Goal: Transaction & Acquisition: Purchase product/service

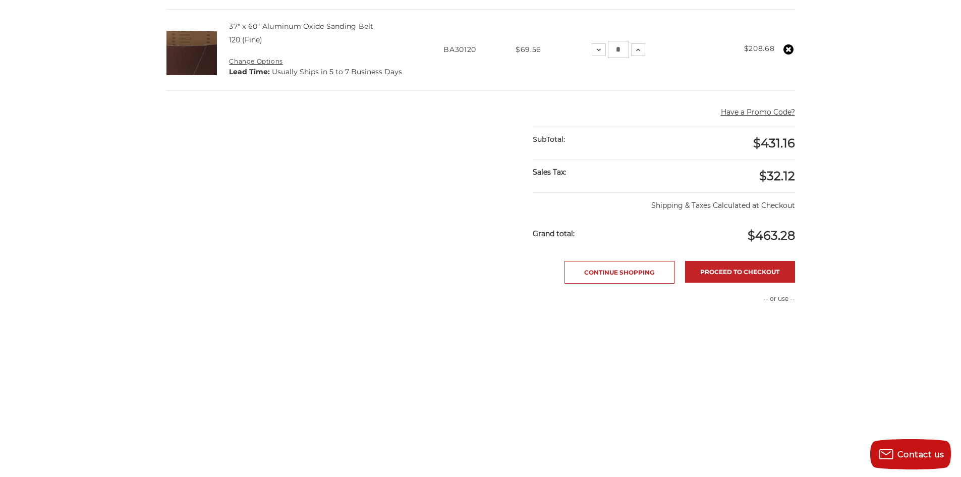
scroll to position [118, 0]
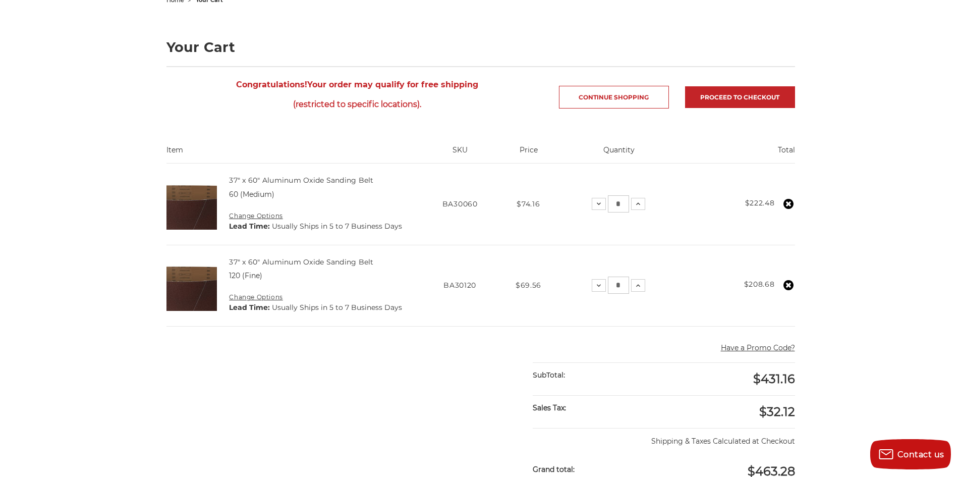
click at [790, 201] on use at bounding box center [789, 204] width 10 height 10
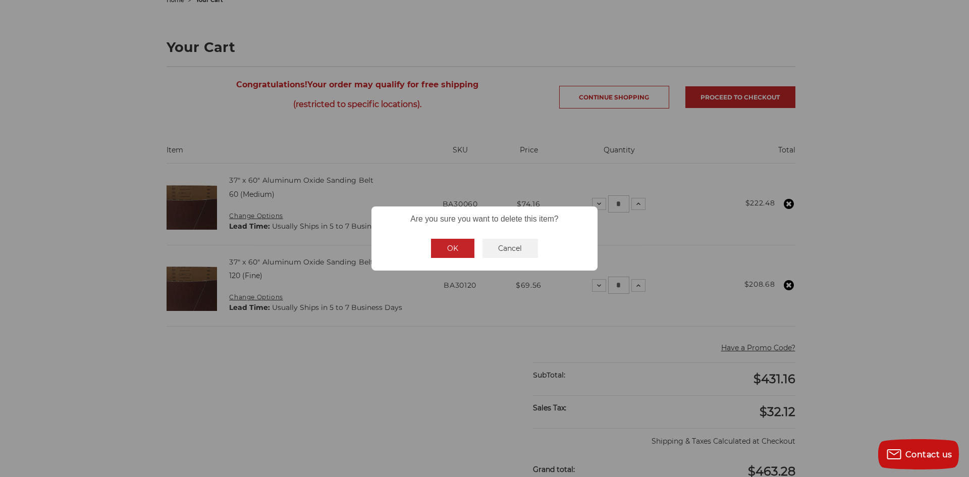
click at [449, 246] on button "OK" at bounding box center [452, 248] width 43 height 19
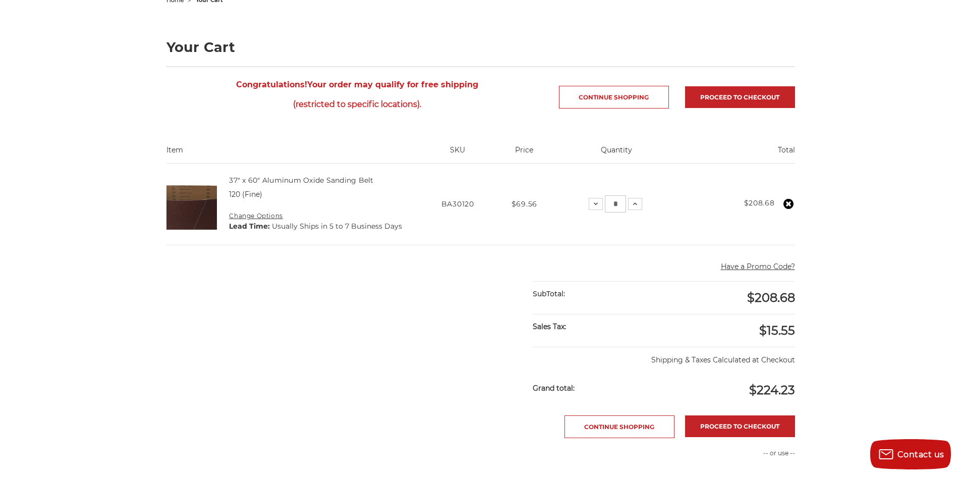
click at [785, 203] on use at bounding box center [789, 204] width 10 height 10
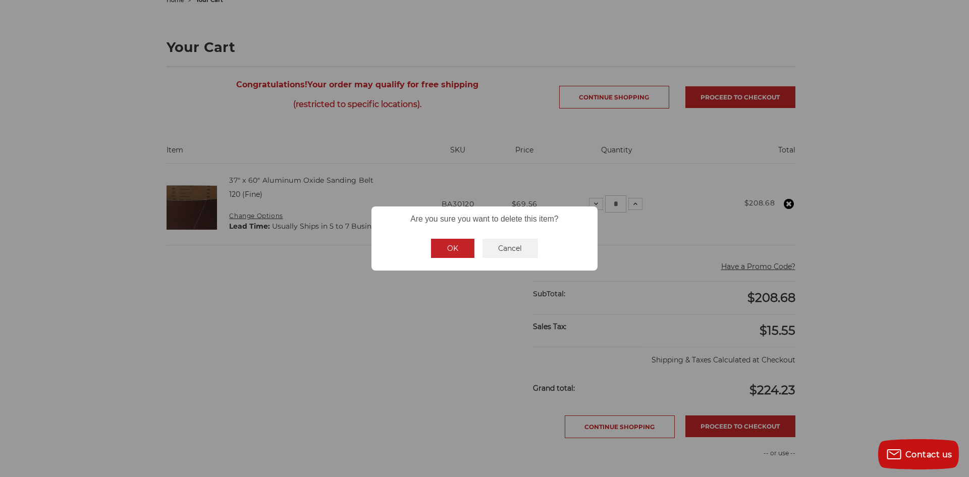
click at [451, 244] on button "OK" at bounding box center [452, 248] width 43 height 19
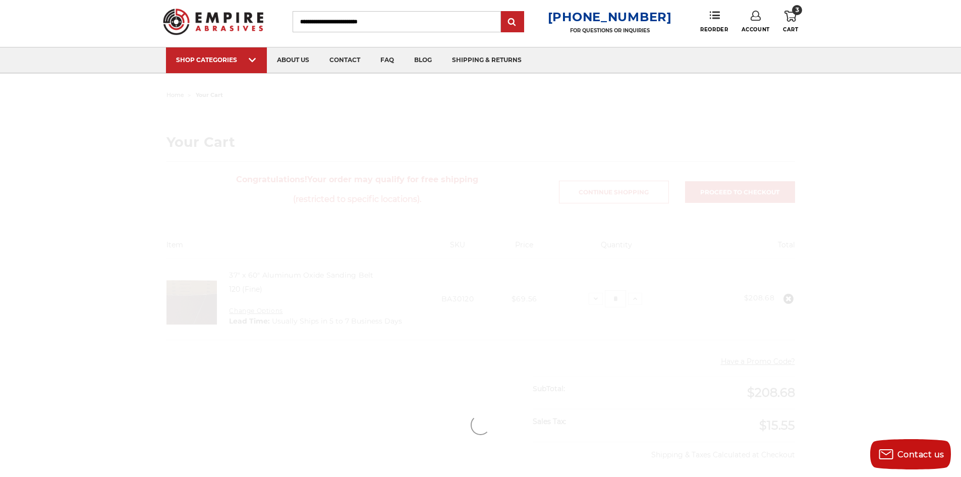
scroll to position [0, 0]
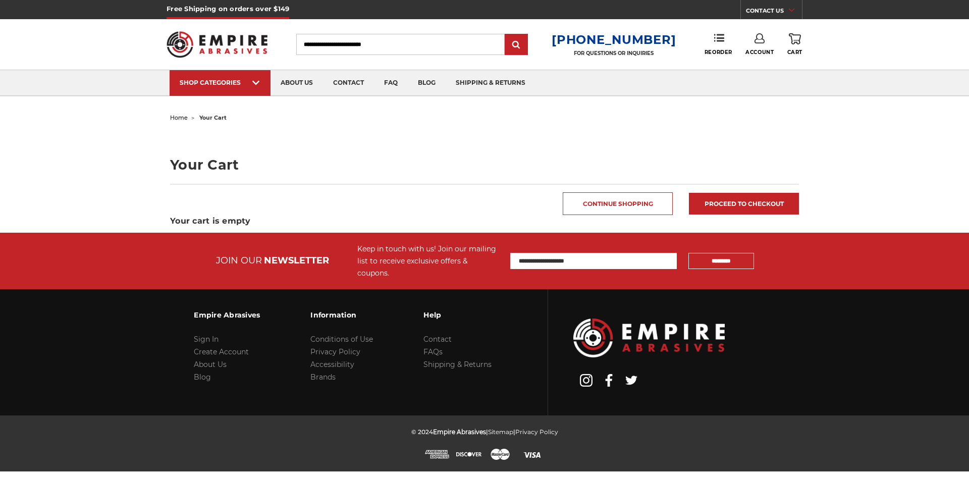
click at [328, 43] on input "Search" at bounding box center [400, 44] width 208 height 21
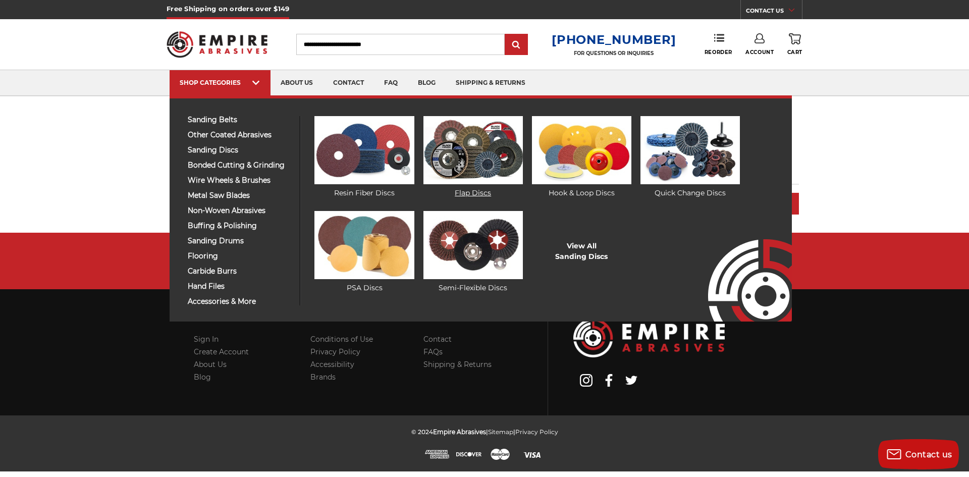
click at [494, 154] on img at bounding box center [472, 150] width 99 height 68
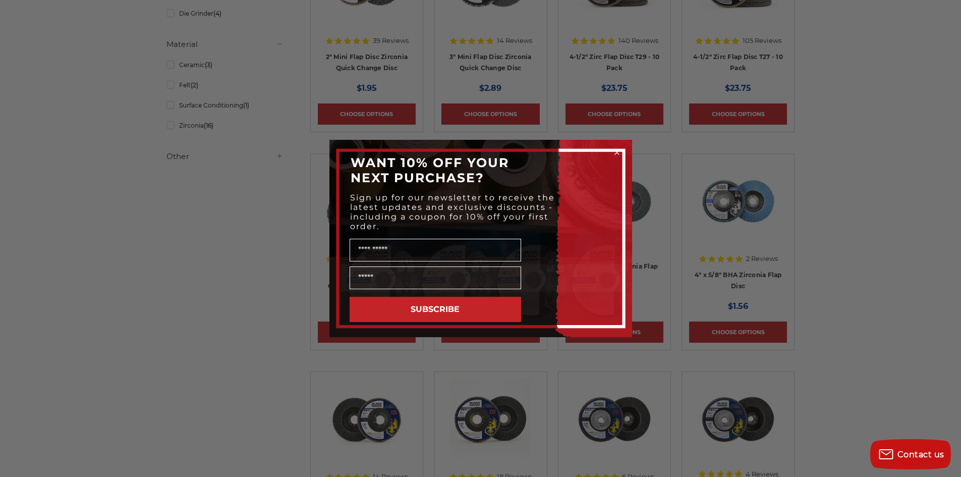
scroll to position [353, 0]
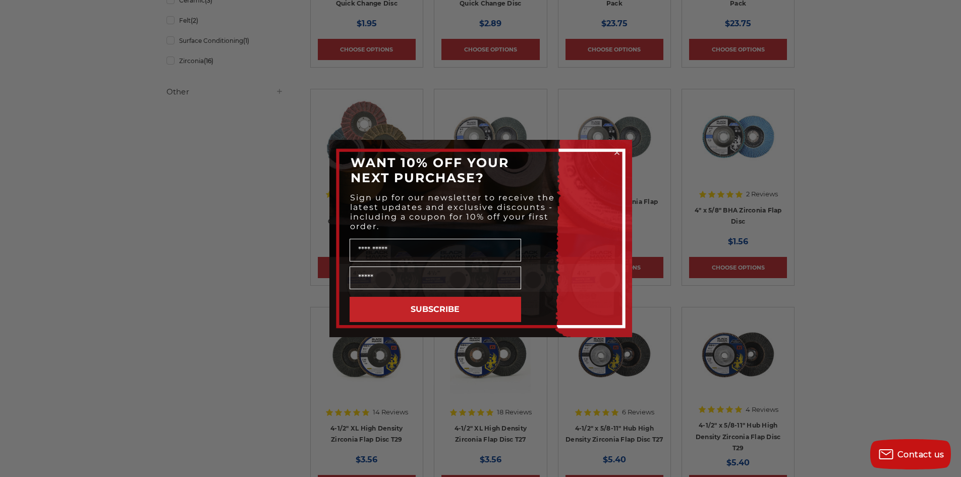
click at [617, 150] on circle "Close dialog" at bounding box center [617, 153] width 10 height 10
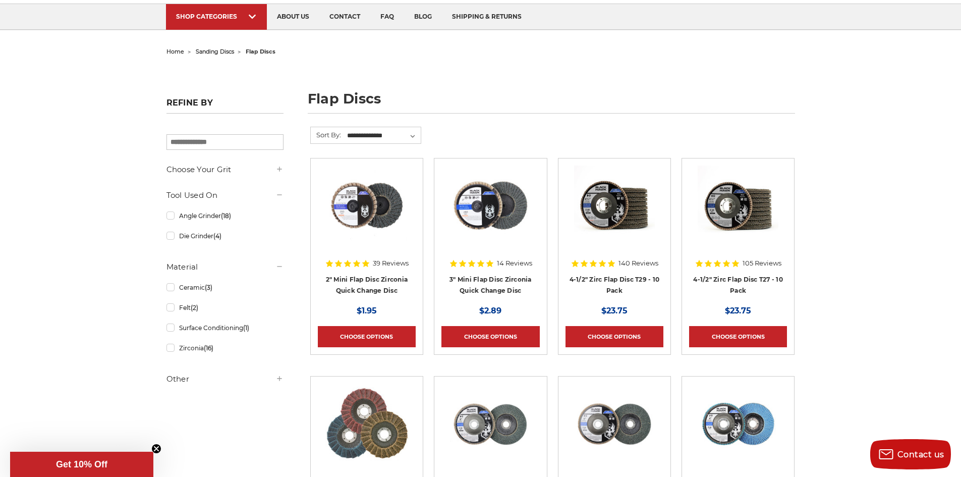
scroll to position [0, 0]
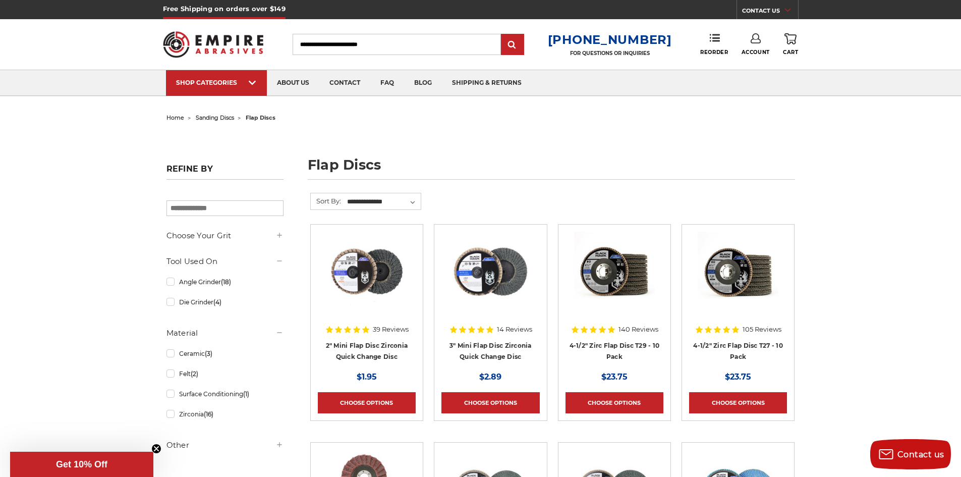
click at [238, 234] on h5 "Choose Your Grit" at bounding box center [224, 236] width 117 height 12
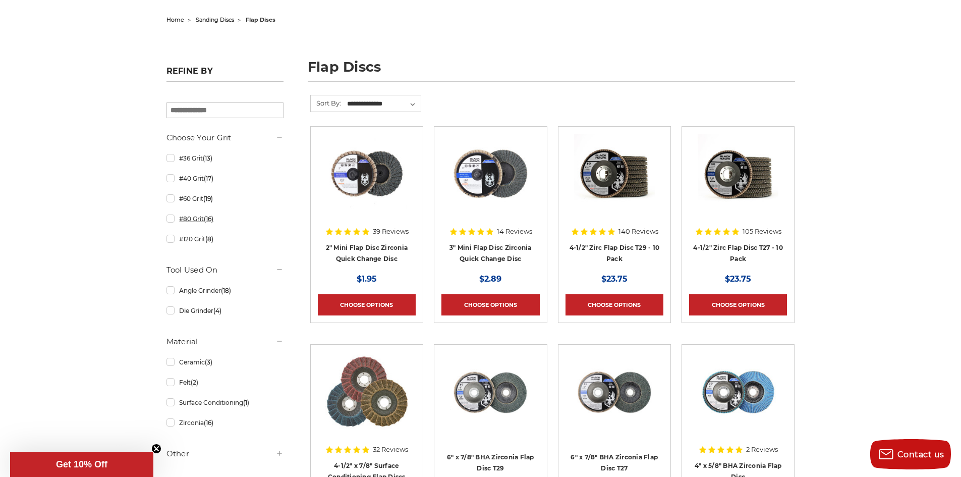
scroll to position [236, 0]
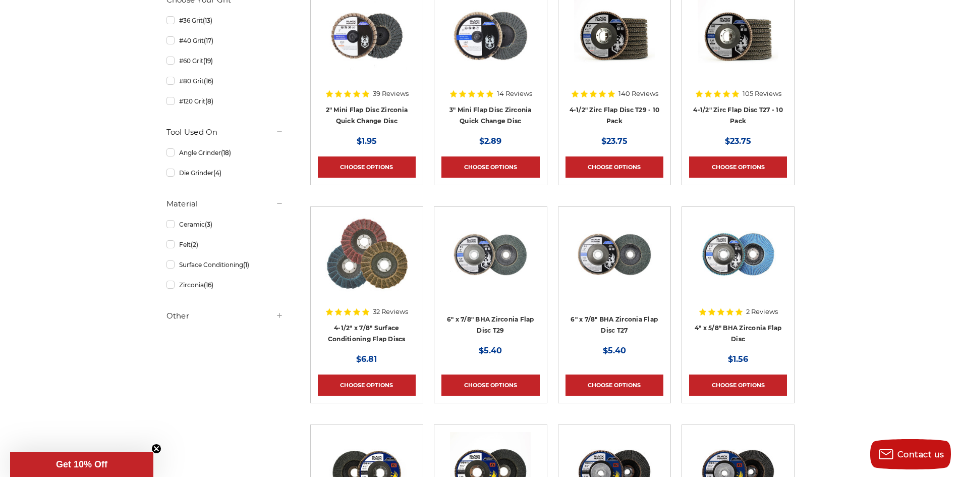
click at [188, 321] on h5 "Other" at bounding box center [224, 316] width 117 height 12
click at [213, 159] on link "Angle Grinder (18)" at bounding box center [224, 153] width 117 height 18
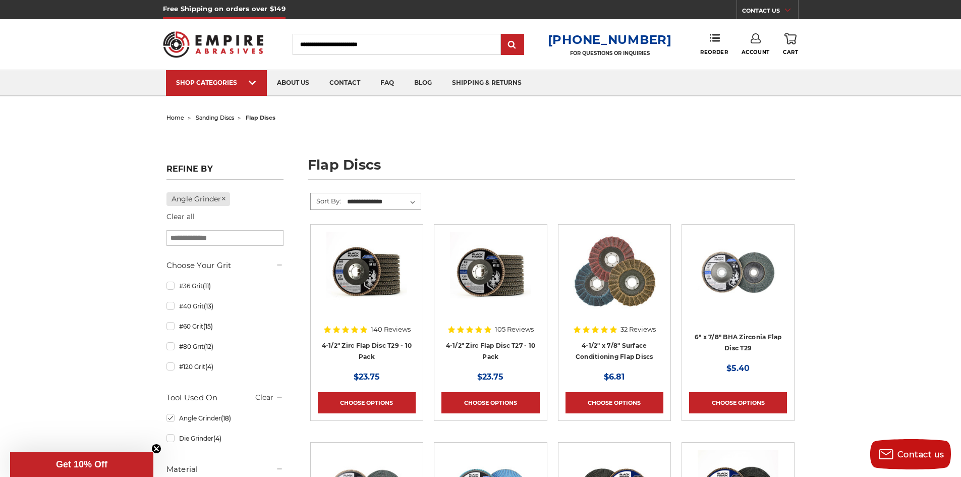
click at [395, 203] on select "**********" at bounding box center [383, 201] width 75 height 15
click at [644, 212] on form "**********" at bounding box center [552, 208] width 485 height 31
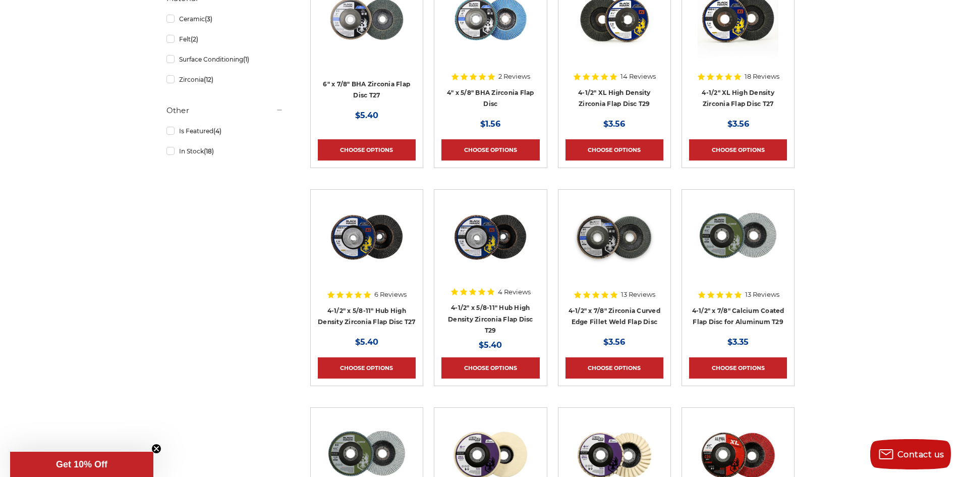
scroll to position [353, 0]
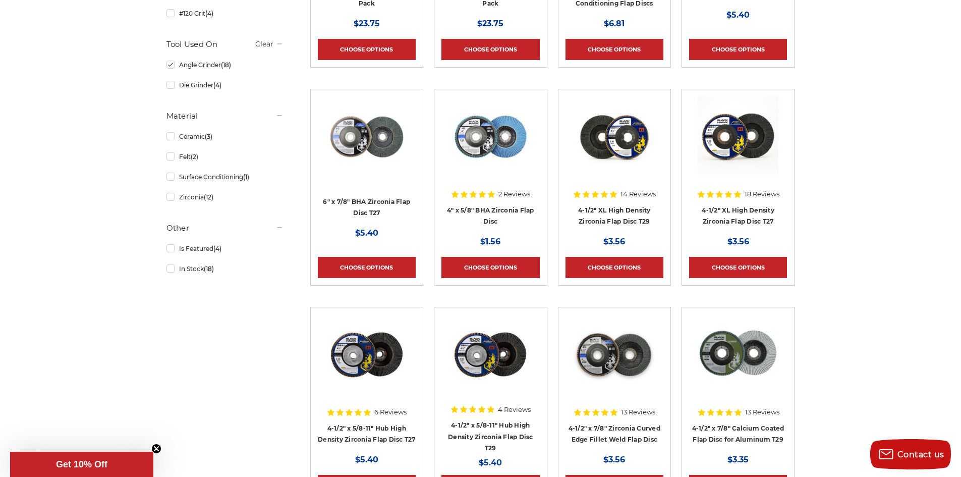
click at [475, 359] on img at bounding box center [490, 354] width 81 height 81
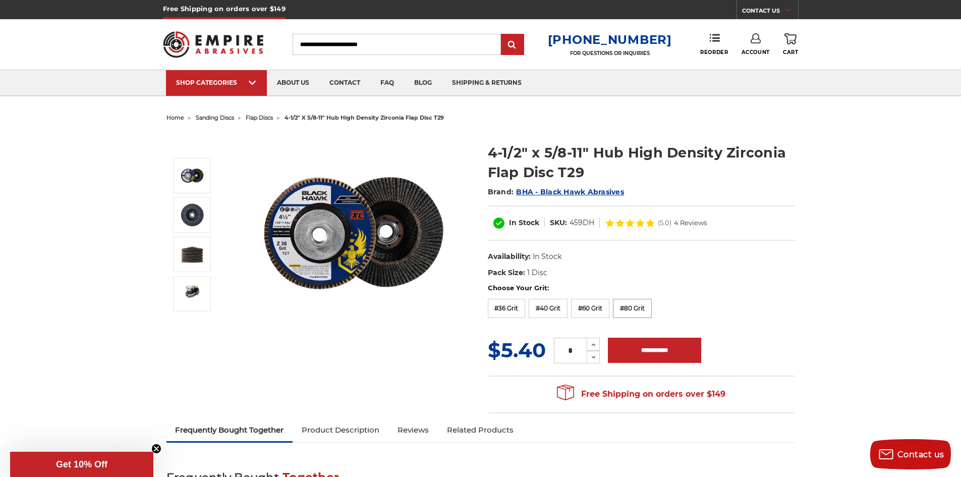
click at [628, 305] on label "#80 Grit" at bounding box center [632, 308] width 39 height 19
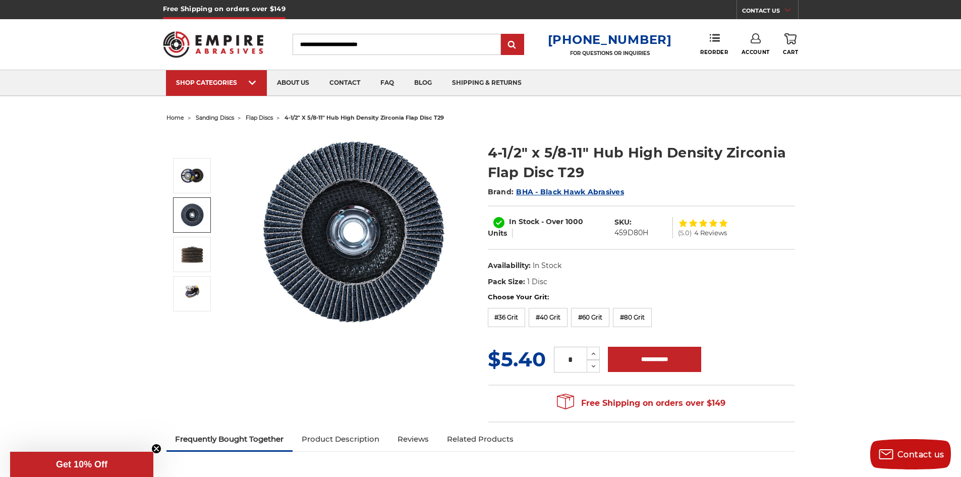
click at [198, 209] on img at bounding box center [192, 214] width 25 height 25
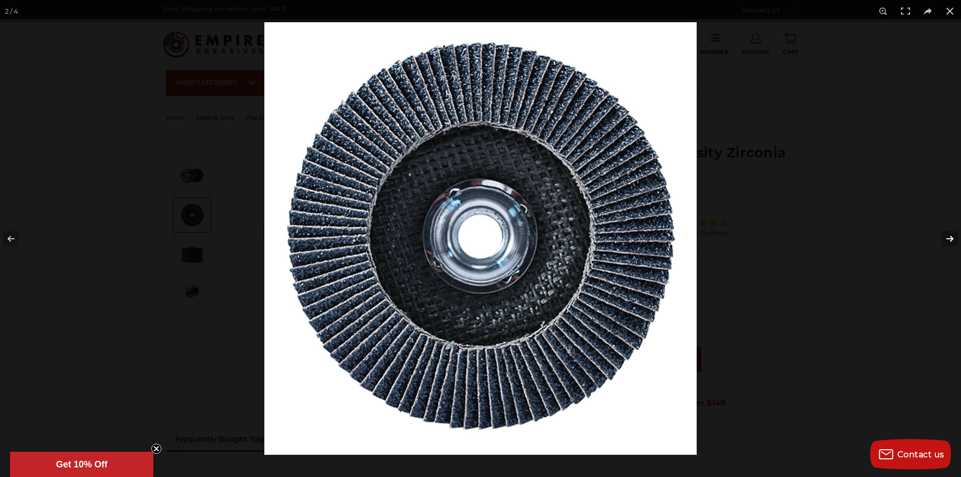
click at [943, 239] on button at bounding box center [943, 238] width 35 height 50
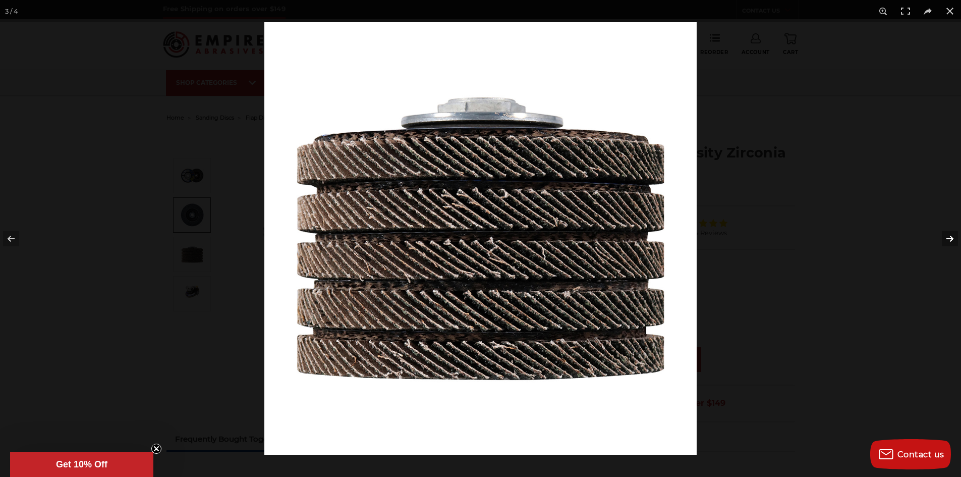
click at [946, 239] on button at bounding box center [943, 238] width 35 height 50
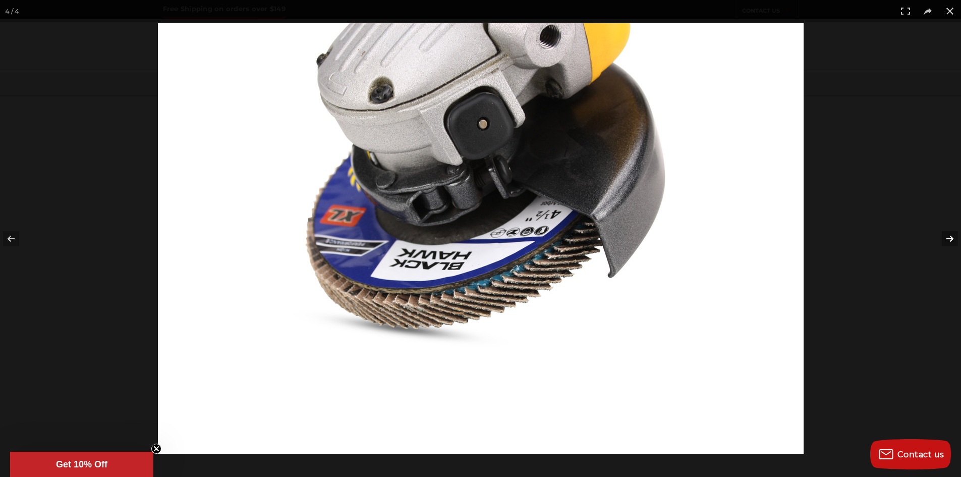
click at [946, 239] on button at bounding box center [943, 238] width 35 height 50
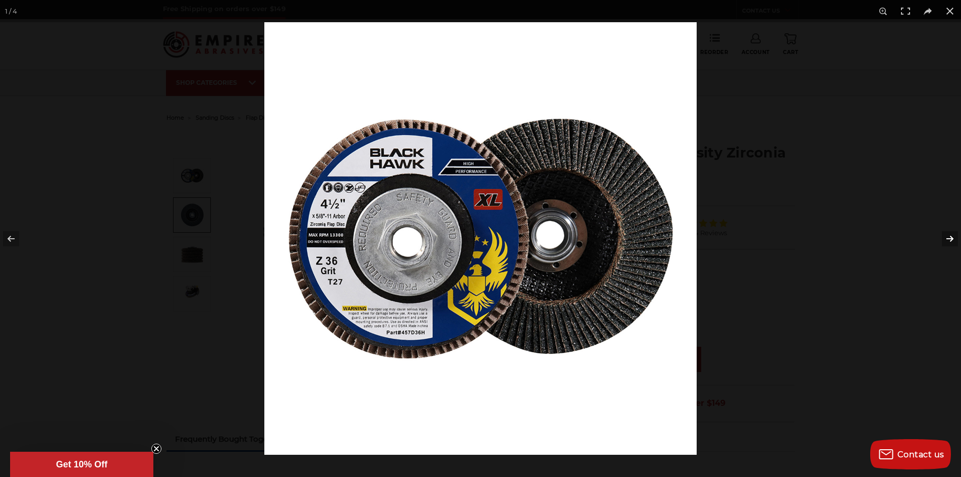
click at [946, 239] on button at bounding box center [943, 238] width 35 height 50
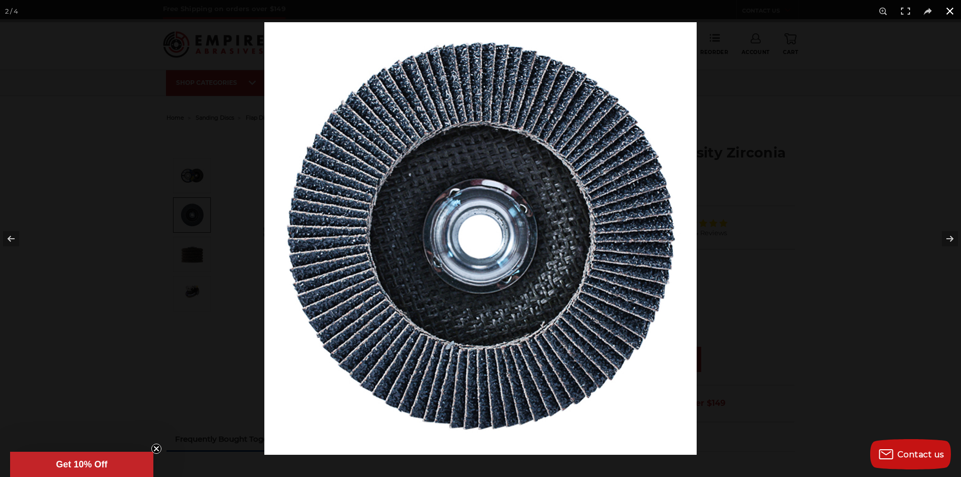
click at [790, 231] on div at bounding box center [744, 260] width 961 height 477
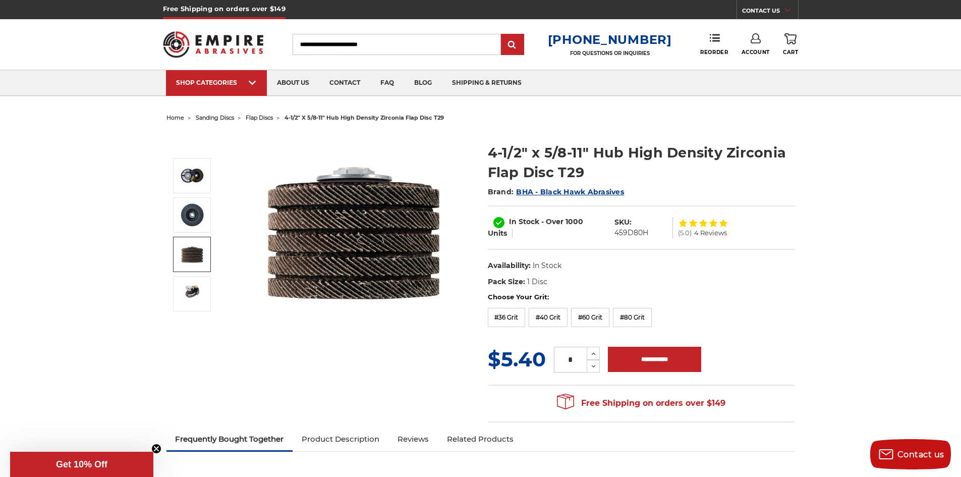
click at [184, 266] on img at bounding box center [192, 254] width 25 height 25
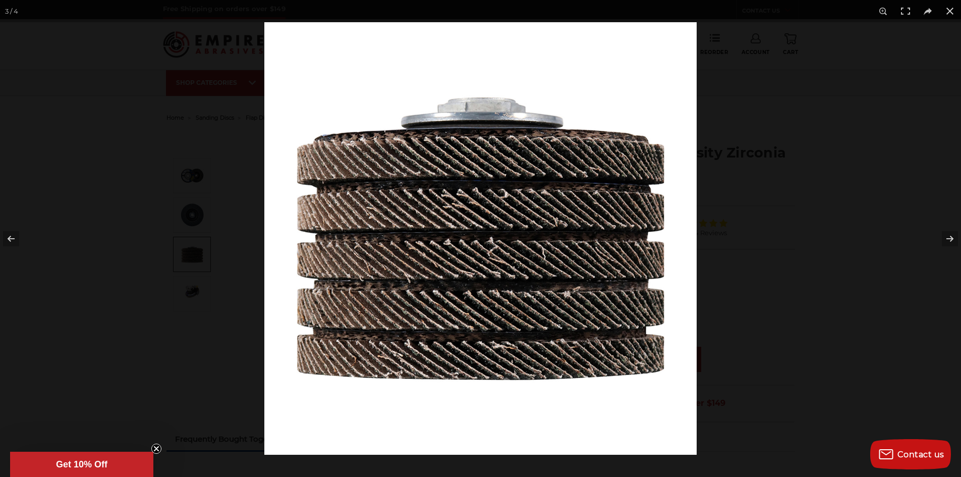
click at [198, 213] on div at bounding box center [480, 238] width 961 height 477
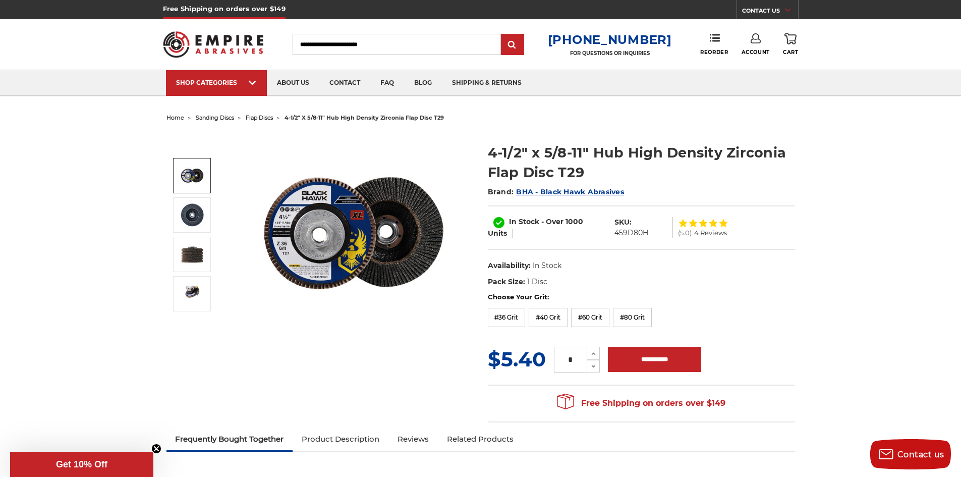
click at [199, 182] on img at bounding box center [192, 175] width 25 height 25
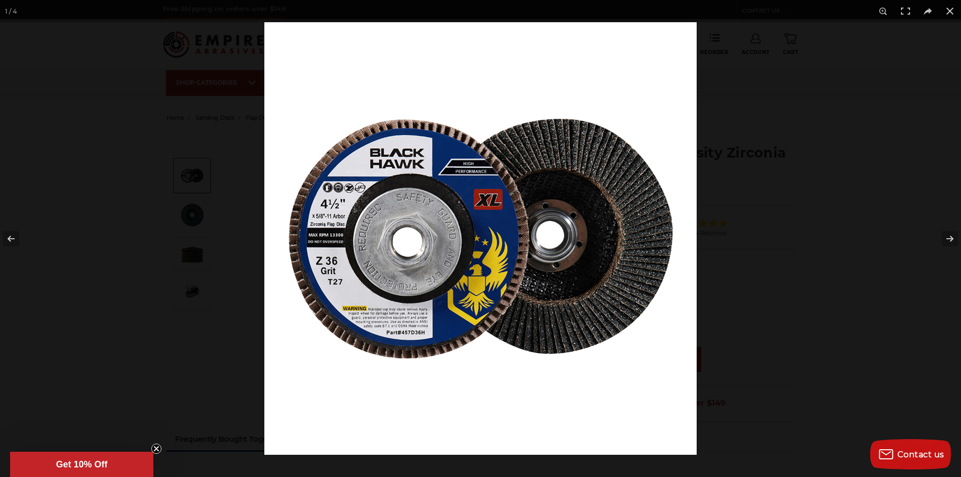
click at [196, 225] on div at bounding box center [480, 238] width 961 height 477
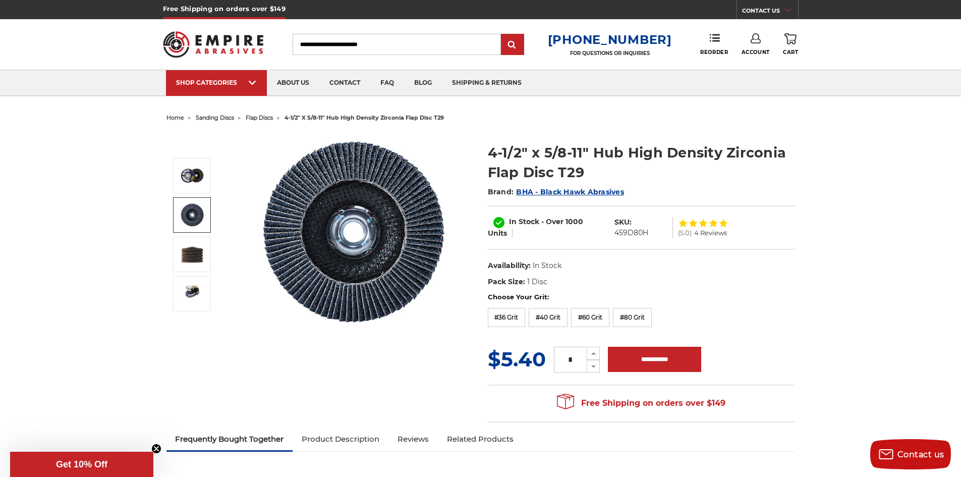
click at [193, 232] on link at bounding box center [192, 214] width 38 height 35
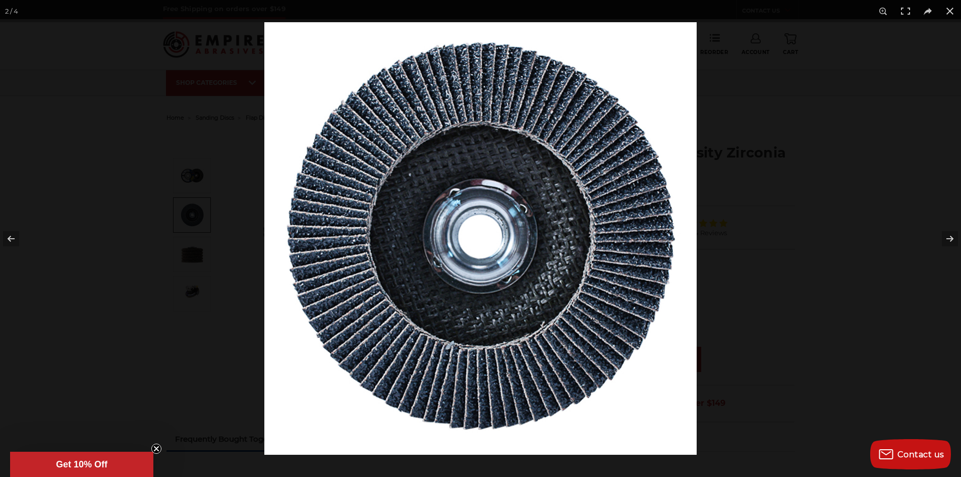
click at [193, 276] on div at bounding box center [480, 238] width 961 height 477
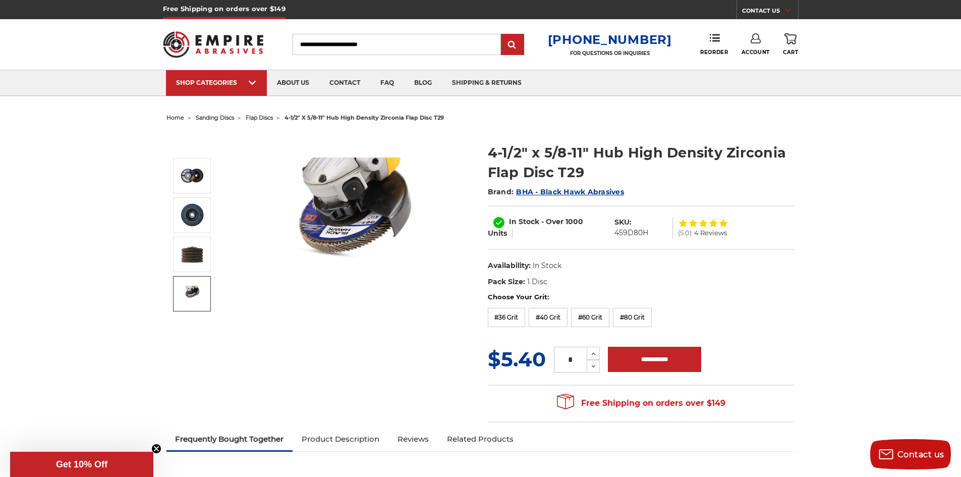
click at [189, 291] on img at bounding box center [192, 294] width 25 height 17
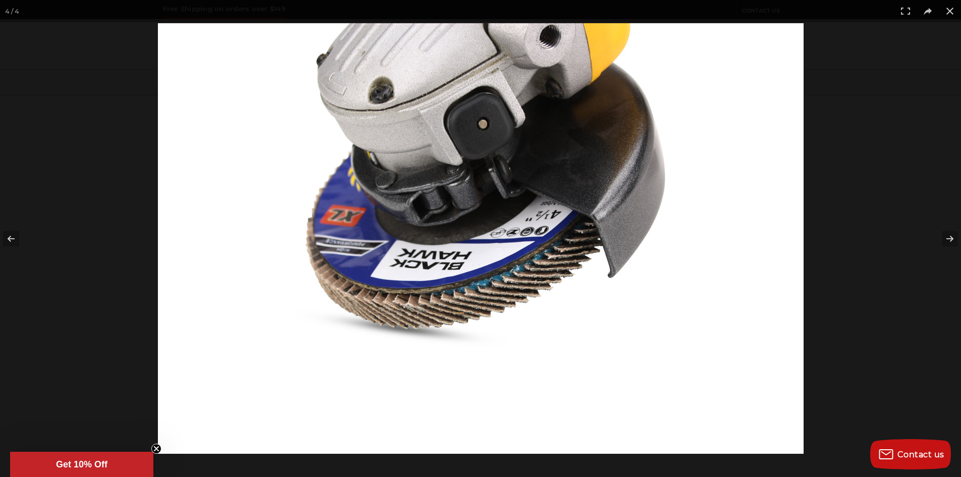
click at [186, 288] on img at bounding box center [481, 238] width 646 height 430
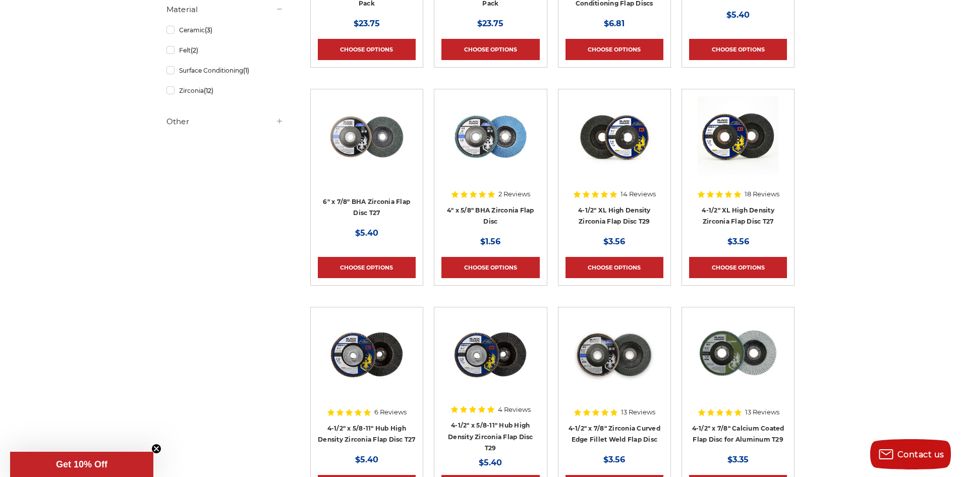
click at [370, 334] on img at bounding box center [366, 354] width 81 height 81
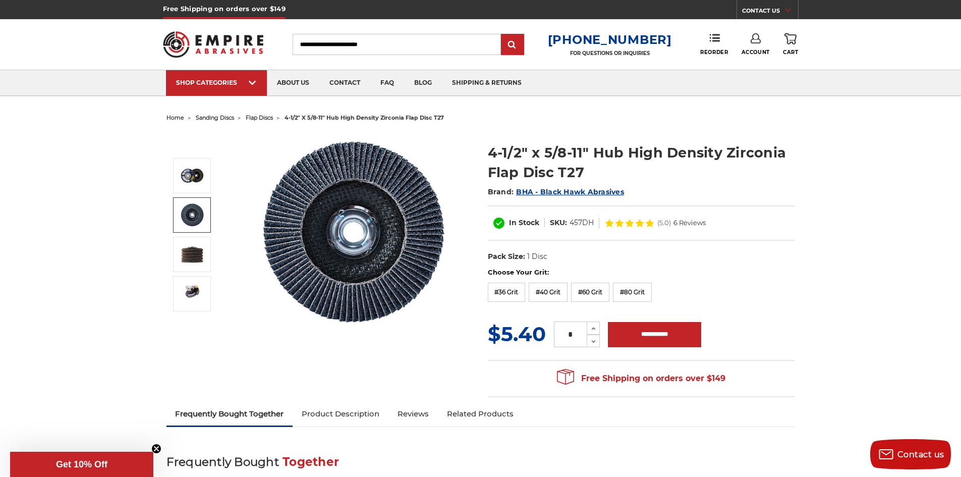
click at [195, 222] on img at bounding box center [192, 214] width 25 height 25
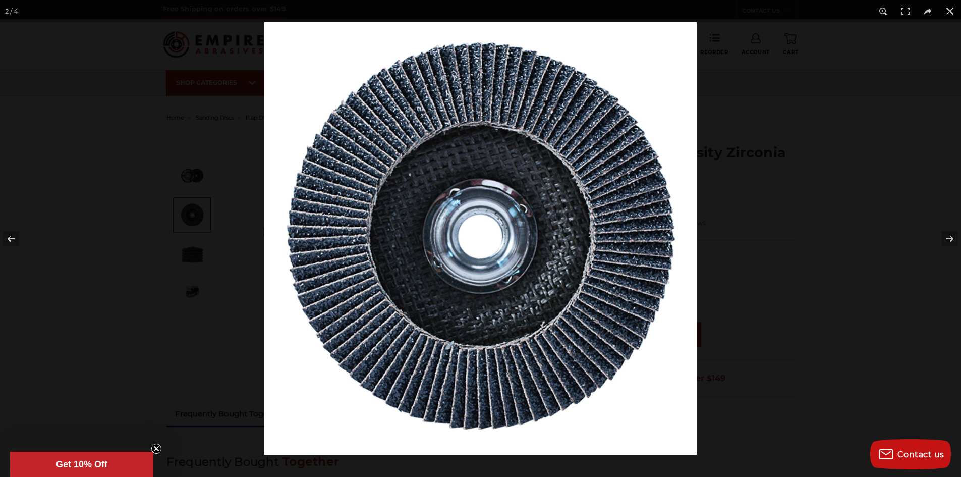
click at [193, 247] on div at bounding box center [480, 238] width 961 height 477
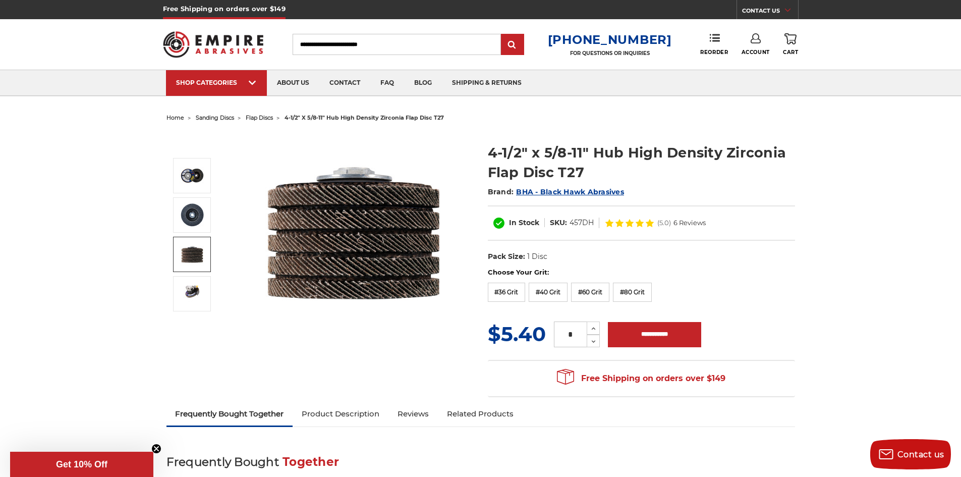
click at [180, 261] on img at bounding box center [192, 254] width 25 height 25
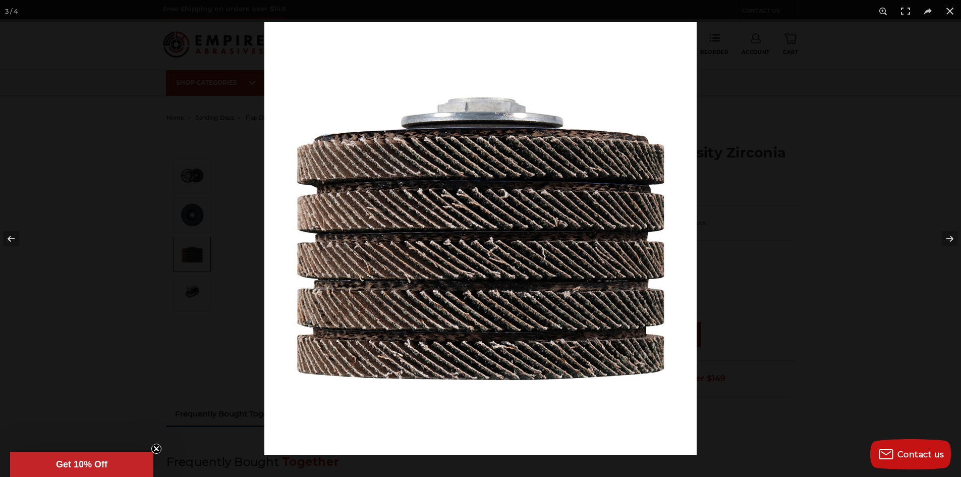
click at [190, 306] on div at bounding box center [480, 238] width 961 height 477
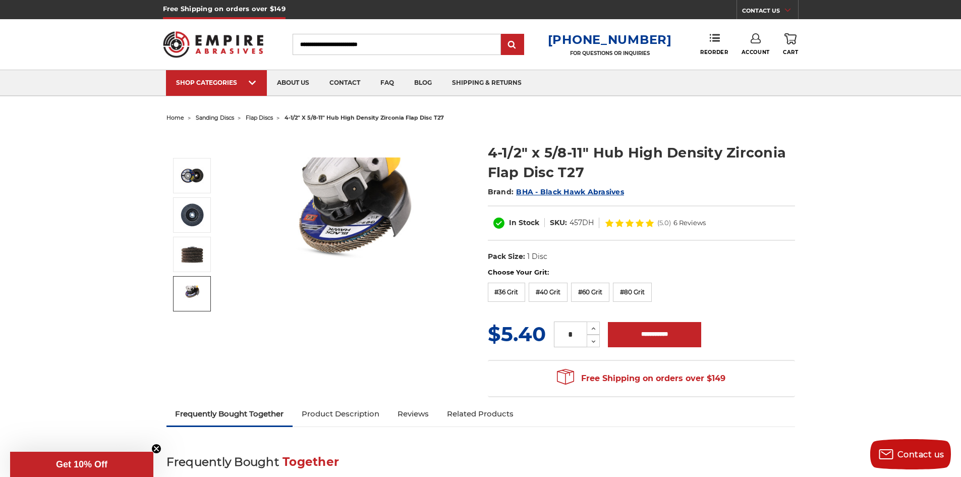
click at [191, 286] on img at bounding box center [192, 294] width 25 height 17
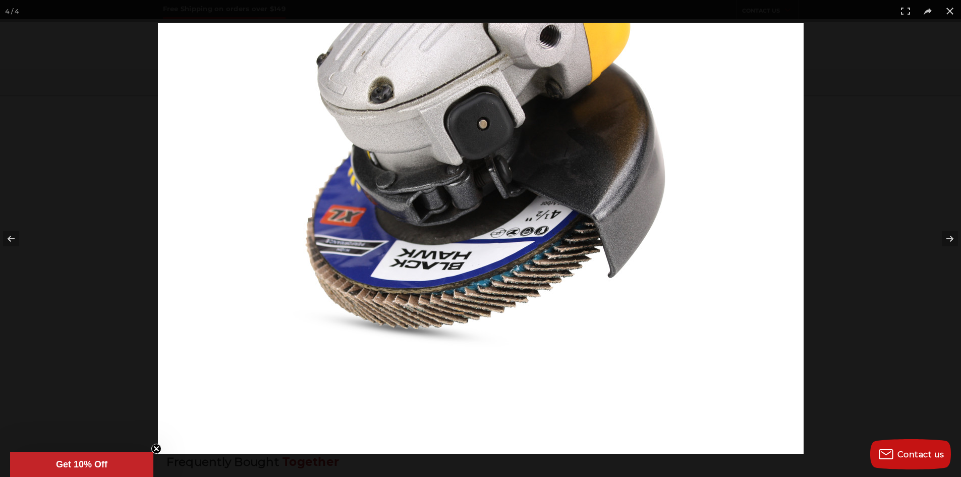
click at [241, 261] on img at bounding box center [481, 238] width 646 height 430
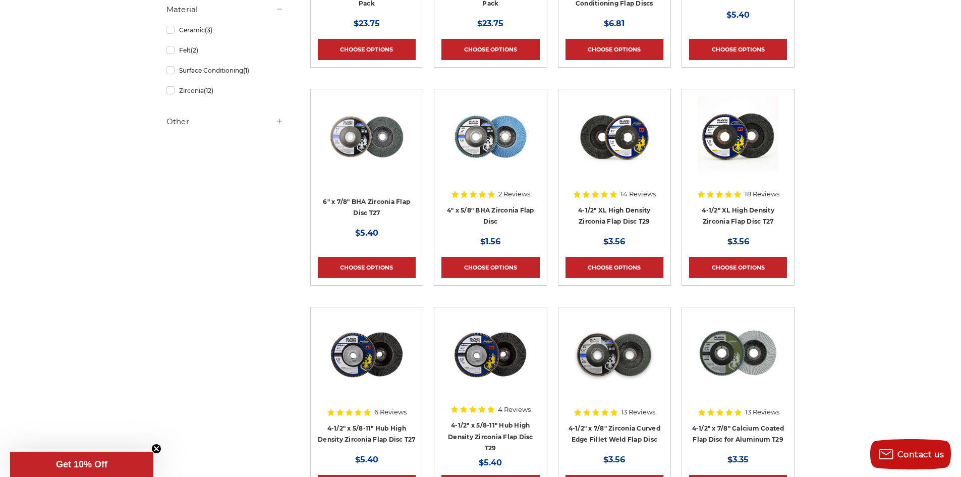
click at [485, 340] on img at bounding box center [490, 354] width 81 height 81
